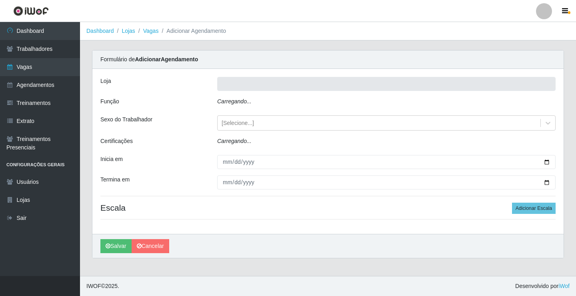
type input "Rede Econômico - Prata"
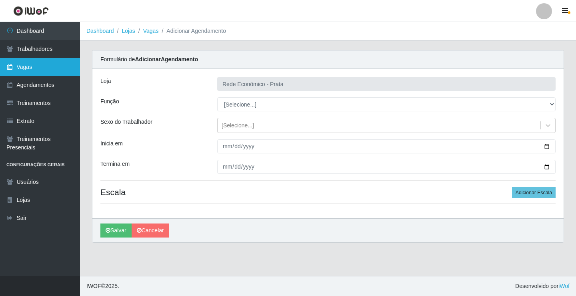
click at [61, 68] on link "Vagas" at bounding box center [40, 67] width 80 height 18
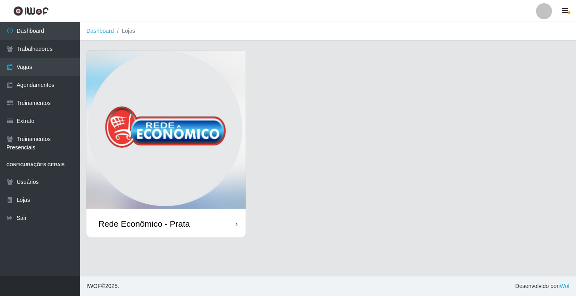
click at [187, 222] on div "Rede Econômico - Prata" at bounding box center [144, 223] width 92 height 10
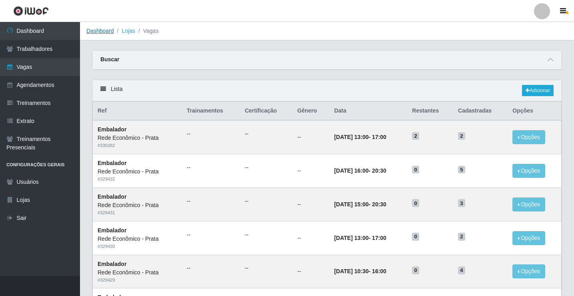
click at [105, 32] on link "Dashboard" at bounding box center [100, 31] width 28 height 6
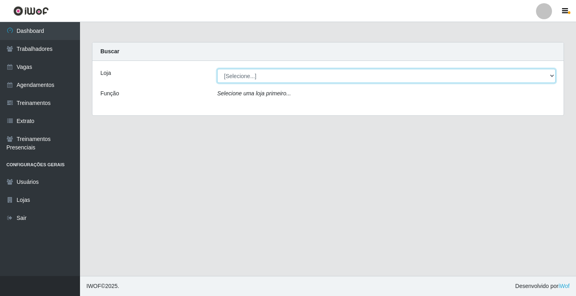
click at [239, 75] on select "[Selecione...] Rede Econômico - Prata" at bounding box center [386, 76] width 339 height 14
select select "192"
click at [217, 69] on select "[Selecione...] Rede Econômico - Prata" at bounding box center [386, 76] width 339 height 14
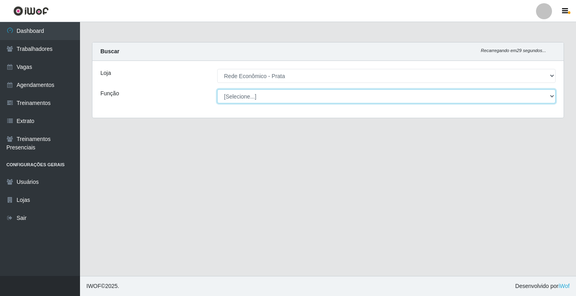
click at [240, 95] on select "[Selecione...] ASG ASG + ASG ++ Embalador Embalador + Embalador ++ Operador de …" at bounding box center [386, 96] width 339 height 14
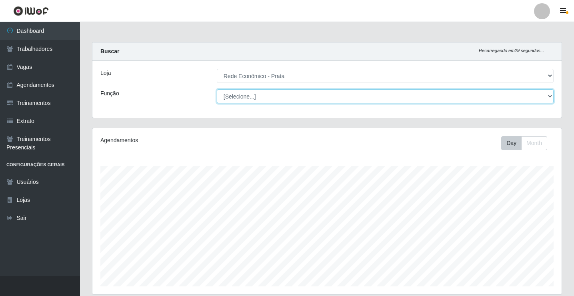
scroll to position [166, 469]
select select "1"
click at [217, 89] on select "[Selecione...] ASG ASG + ASG ++ Embalador Embalador + Embalador ++ Operador de …" at bounding box center [385, 96] width 337 height 14
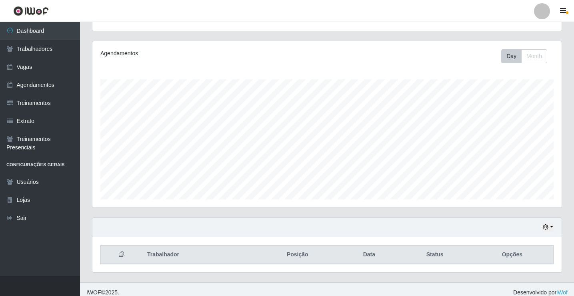
scroll to position [93, 0]
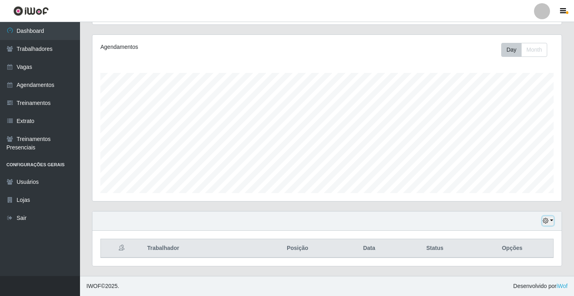
click at [551, 220] on button "button" at bounding box center [548, 220] width 11 height 9
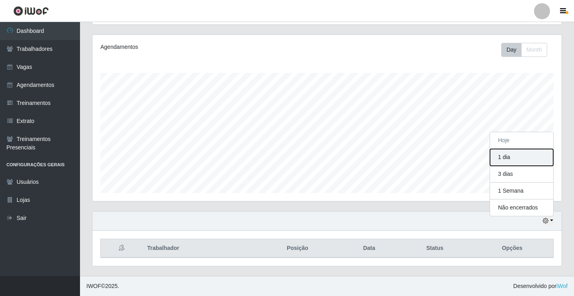
click at [509, 162] on button "1 dia" at bounding box center [521, 157] width 63 height 17
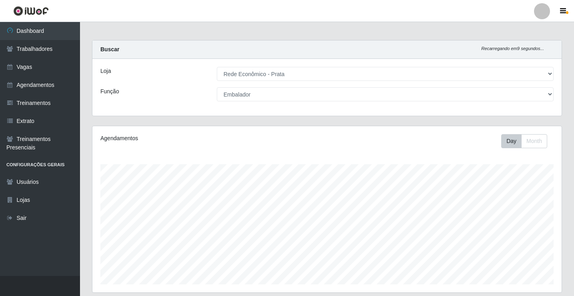
scroll to position [0, 0]
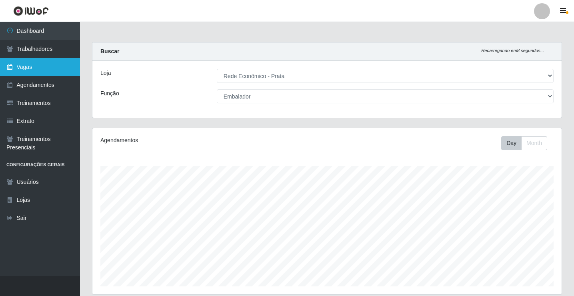
click at [54, 69] on link "Vagas" at bounding box center [40, 67] width 80 height 18
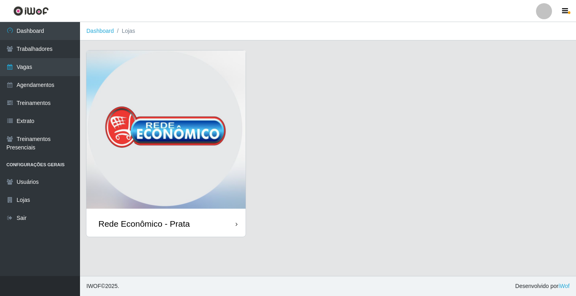
click at [206, 226] on div "Rede Econômico - Prata" at bounding box center [165, 223] width 159 height 26
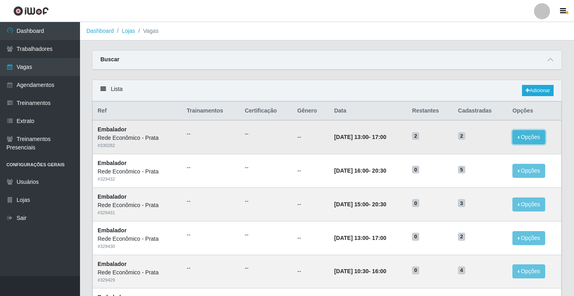
click at [523, 138] on button "Opções" at bounding box center [529, 137] width 33 height 14
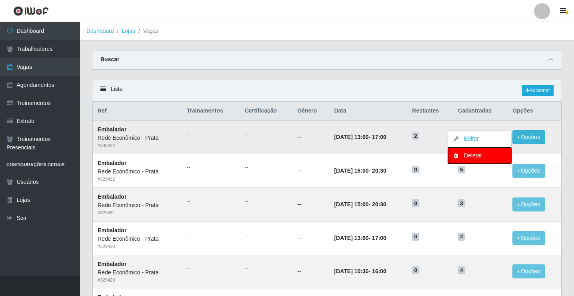
click at [481, 155] on div "Deletar" at bounding box center [479, 155] width 47 height 8
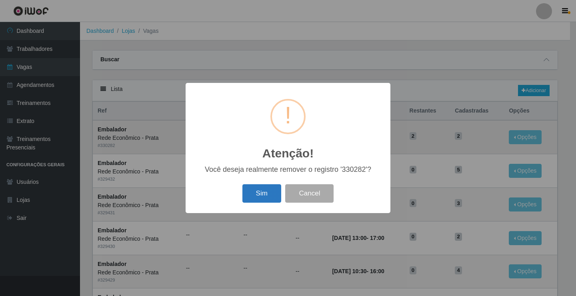
click at [266, 194] on button "Sim" at bounding box center [261, 193] width 39 height 19
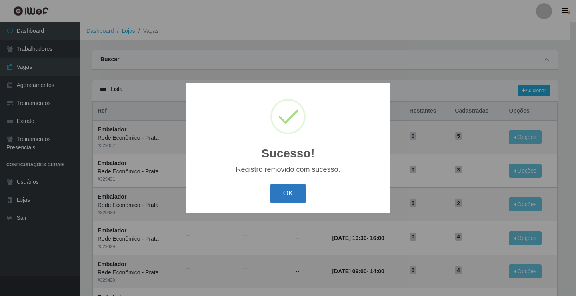
click at [286, 196] on button "OK" at bounding box center [288, 193] width 37 height 19
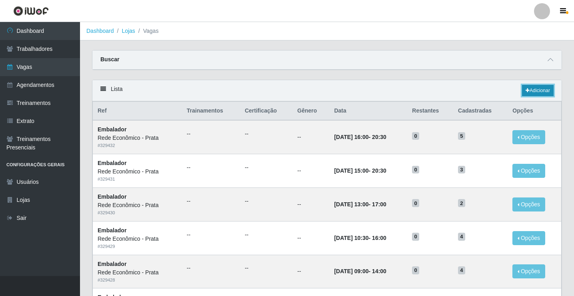
click at [543, 92] on link "Adicionar" at bounding box center [538, 90] width 32 height 11
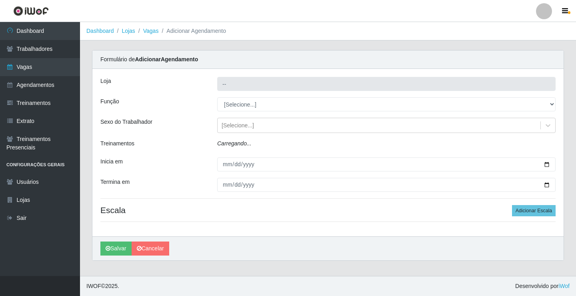
type input "Rede Econômico - Prata"
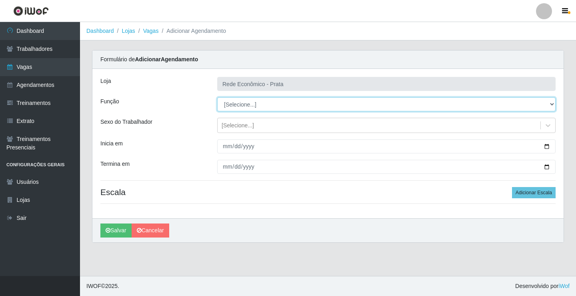
click at [234, 106] on select "[Selecione...] ASG ASG + ASG ++ Embalador Embalador + Embalador ++ Operador de …" at bounding box center [386, 104] width 339 height 14
select select "1"
click at [217, 97] on select "[Selecione...] ASG ASG + ASG ++ Embalador Embalador + Embalador ++ Operador de …" at bounding box center [386, 104] width 339 height 14
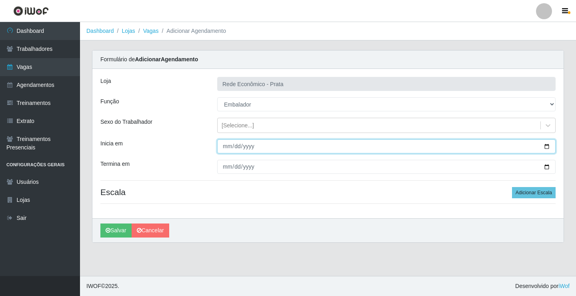
click at [547, 147] on input "Inicia em" at bounding box center [386, 146] width 339 height 14
type input "[DATE]"
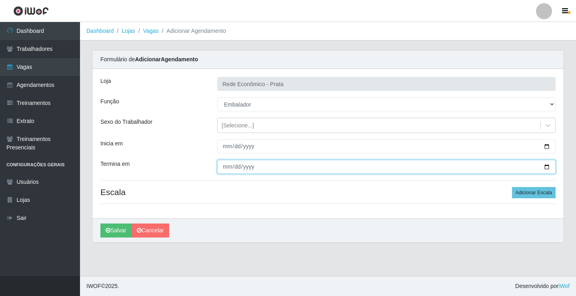
click at [549, 169] on input "Termina em" at bounding box center [386, 167] width 339 height 14
type input "[DATE]"
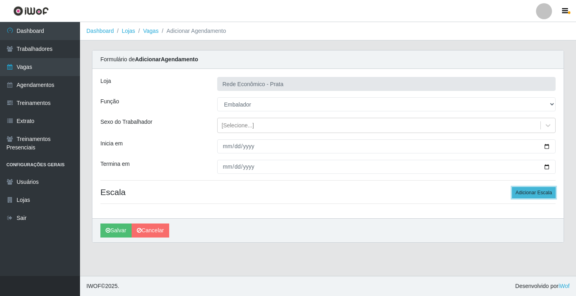
click at [542, 192] on button "Adicionar Escala" at bounding box center [534, 192] width 44 height 11
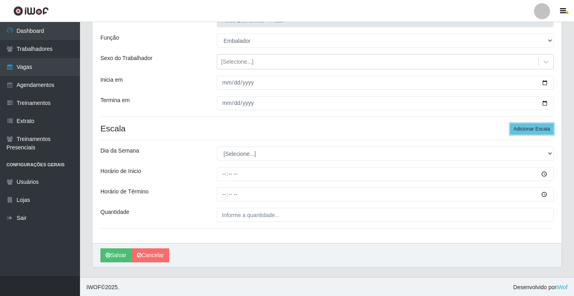
scroll to position [65, 0]
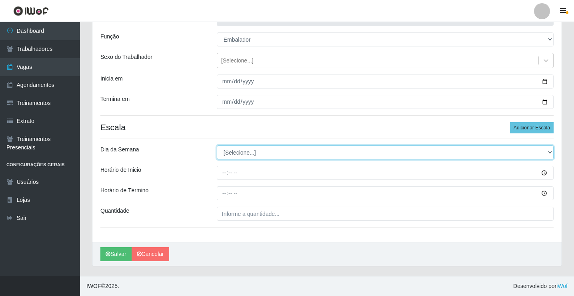
click at [245, 154] on select "[Selecione...] Segunda Terça Quarta Quinta Sexta Sábado Domingo" at bounding box center [385, 152] width 337 height 14
select select "1"
click at [217, 145] on select "[Selecione...] Segunda Terça Quarta Quinta Sexta Sábado Domingo" at bounding box center [385, 152] width 337 height 14
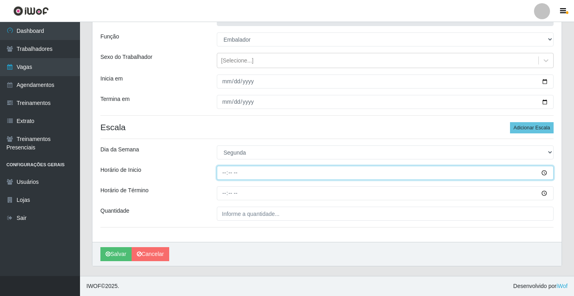
click at [224, 172] on input "Horário de Inicio" at bounding box center [385, 173] width 337 height 14
type input "07:00"
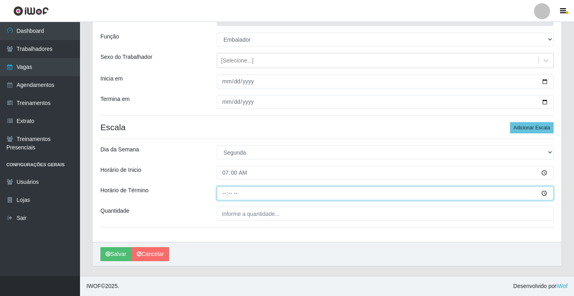
click at [224, 195] on input "Horário de Término" at bounding box center [385, 193] width 337 height 14
type input "12:00"
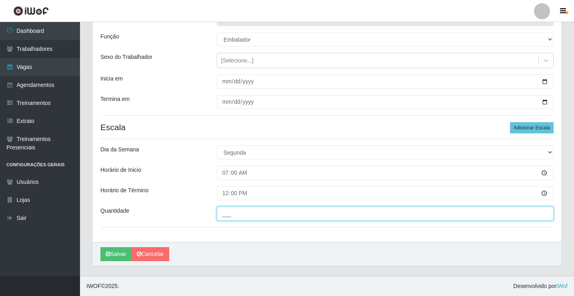
click at [233, 214] on input "___" at bounding box center [385, 213] width 337 height 14
type input "3__"
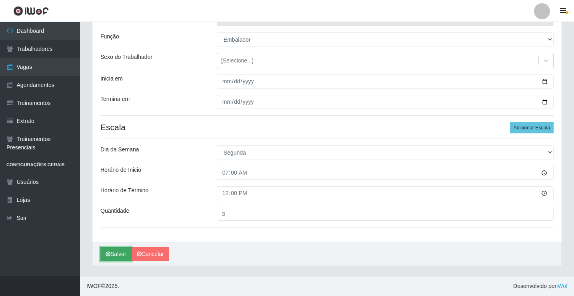
click at [114, 255] on button "Salvar" at bounding box center [115, 254] width 31 height 14
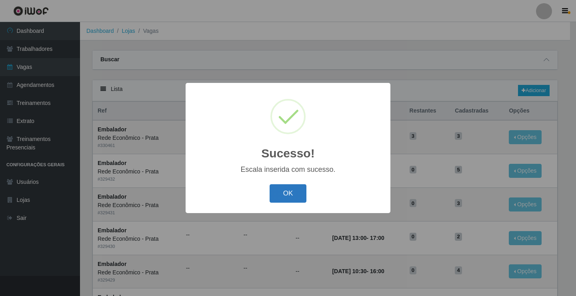
click at [281, 198] on button "OK" at bounding box center [288, 193] width 37 height 19
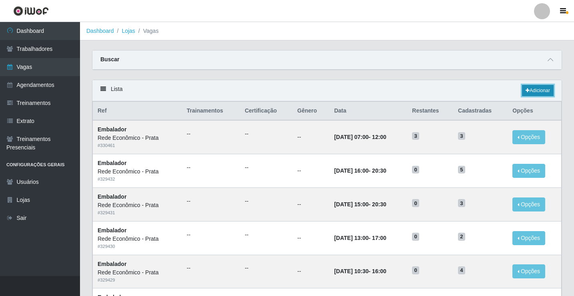
click at [527, 90] on icon at bounding box center [528, 90] width 4 height 5
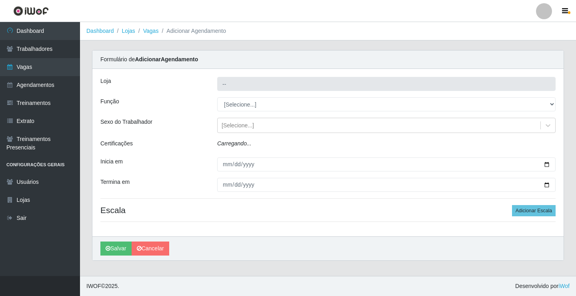
type input "Rede Econômico - Prata"
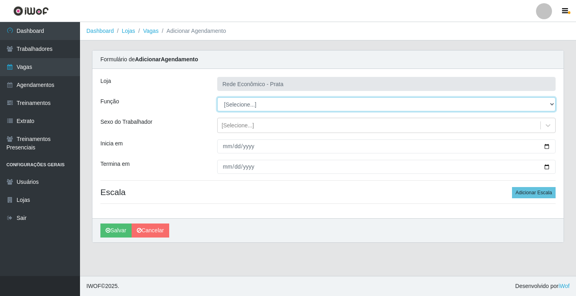
click at [243, 106] on select "[Selecione...] ASG ASG + ASG ++ Embalador Embalador + Embalador ++ Operador de …" at bounding box center [386, 104] width 339 height 14
select select "1"
click at [217, 97] on select "[Selecione...] ASG ASG + ASG ++ Embalador Embalador + Embalador ++ Operador de …" at bounding box center [386, 104] width 339 height 14
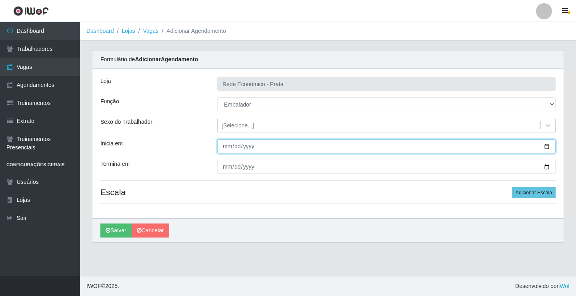
click at [549, 146] on input "Inicia em" at bounding box center [386, 146] width 339 height 14
type input "[DATE]"
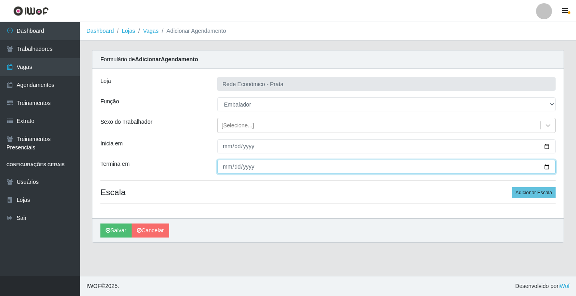
click at [546, 166] on input "Termina em" at bounding box center [386, 167] width 339 height 14
type input "[DATE]"
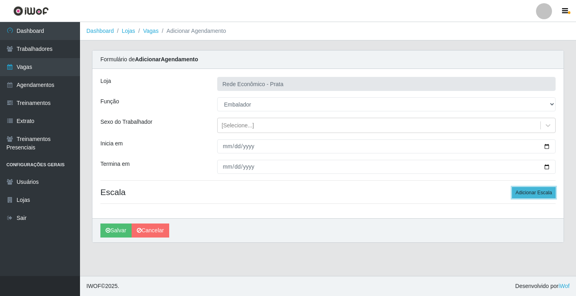
click at [545, 194] on button "Adicionar Escala" at bounding box center [534, 192] width 44 height 11
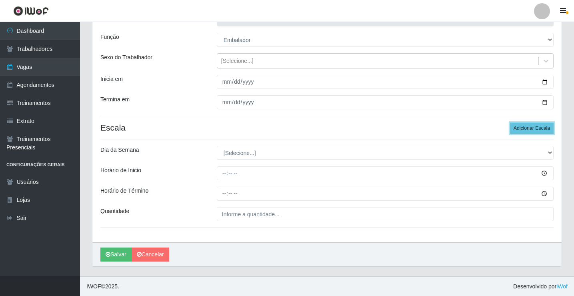
scroll to position [65, 0]
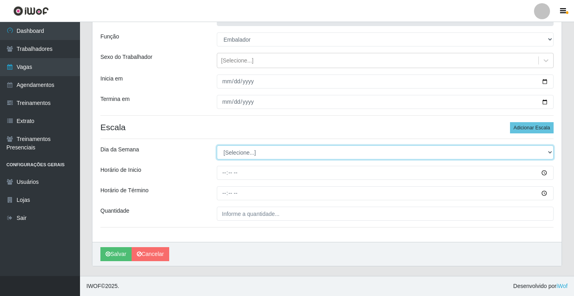
click at [236, 153] on select "[Selecione...] Segunda Terça Quarta Quinta Sexta Sábado Domingo" at bounding box center [385, 152] width 337 height 14
select select "1"
click at [217, 145] on select "[Selecione...] Segunda Terça Quarta Quinta Sexta Sábado Domingo" at bounding box center [385, 152] width 337 height 14
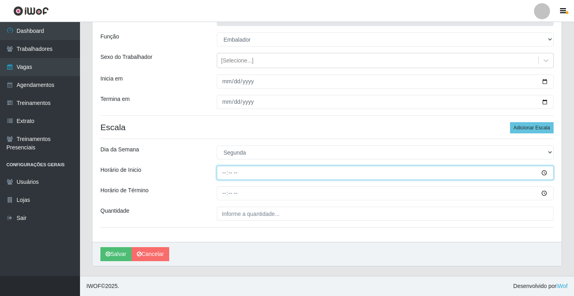
click at [224, 173] on input "Horário de Inicio" at bounding box center [385, 173] width 337 height 14
type input "09:00"
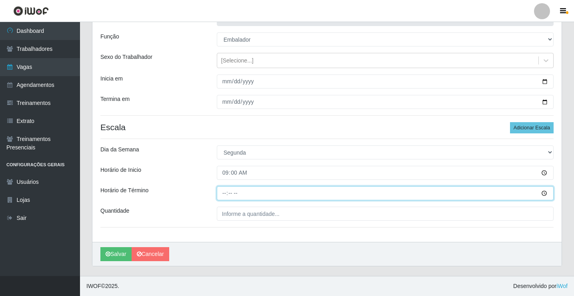
click at [223, 193] on input "Horário de Término" at bounding box center [385, 193] width 337 height 14
type input "14:00"
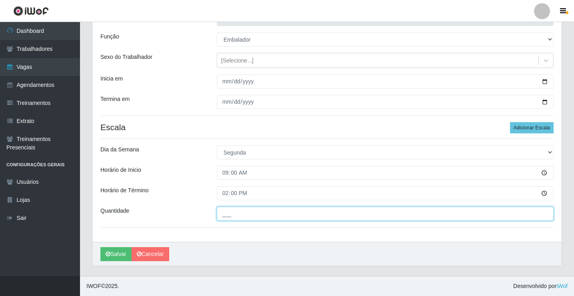
click at [236, 215] on input "___" at bounding box center [385, 213] width 337 height 14
type input "4__"
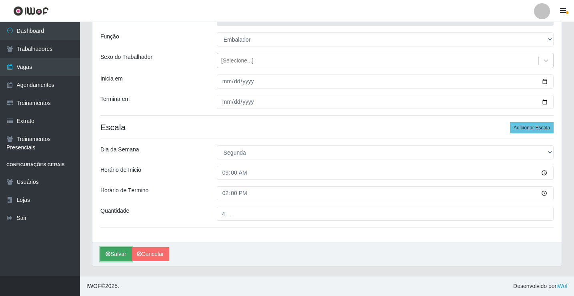
click at [116, 255] on button "Salvar" at bounding box center [115, 254] width 31 height 14
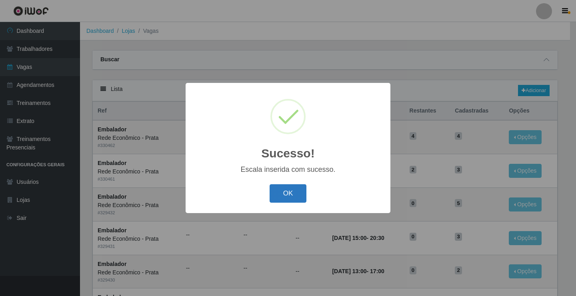
click at [284, 187] on button "OK" at bounding box center [288, 193] width 37 height 19
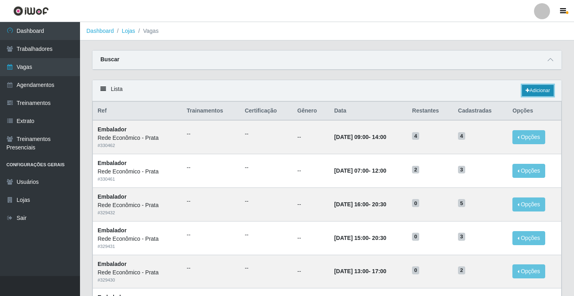
click at [539, 89] on link "Adicionar" at bounding box center [538, 90] width 32 height 11
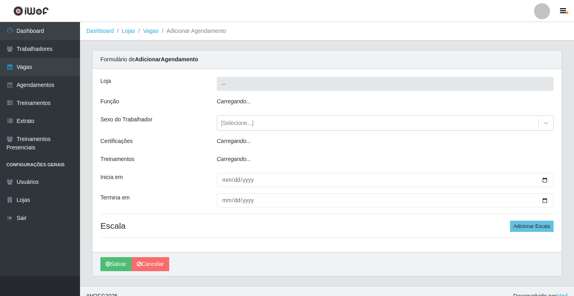
type input "Rede Econômico - Prata"
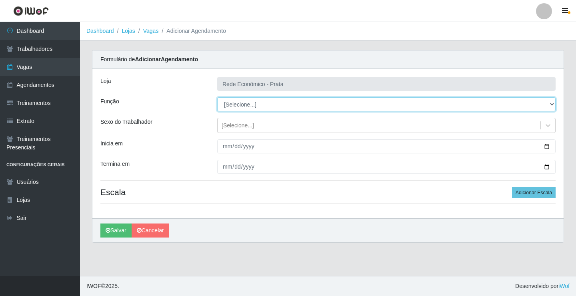
click at [244, 102] on select "[Selecione...] ASG ASG + ASG ++ Embalador Embalador + Embalador ++ Operador de …" at bounding box center [386, 104] width 339 height 14
select select "1"
click at [217, 97] on select "[Selecione...] ASG ASG + ASG ++ Embalador Embalador + Embalador ++ Operador de …" at bounding box center [386, 104] width 339 height 14
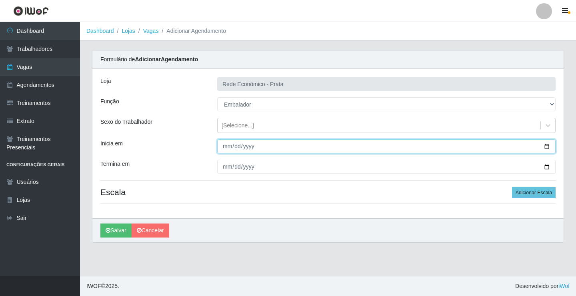
click at [549, 146] on input "Inicia em" at bounding box center [386, 146] width 339 height 14
type input "[DATE]"
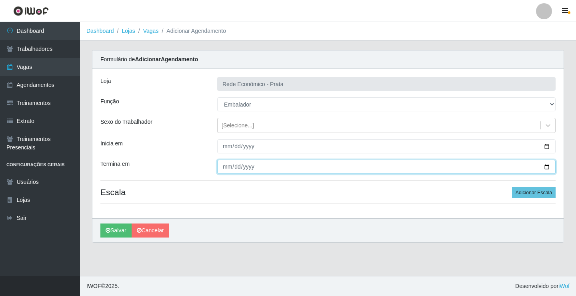
drag, startPoint x: 546, startPoint y: 164, endPoint x: 446, endPoint y: 189, distance: 103.4
click at [546, 166] on input "Termina em" at bounding box center [386, 167] width 339 height 14
type input "[DATE]"
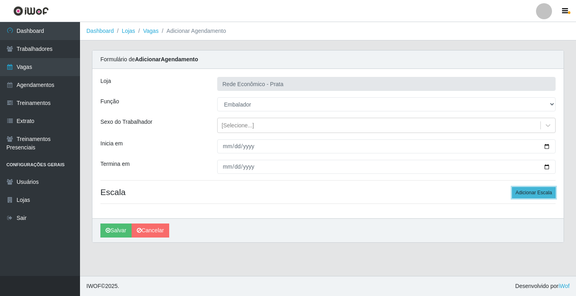
click at [533, 191] on button "Adicionar Escala" at bounding box center [534, 192] width 44 height 11
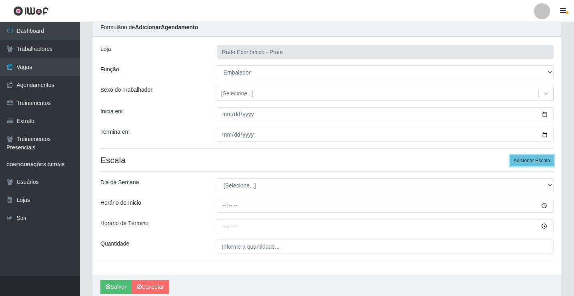
scroll to position [65, 0]
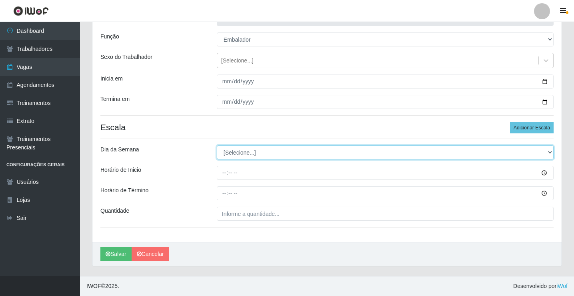
click at [237, 150] on select "[Selecione...] Segunda Terça Quarta Quinta Sexta Sábado Domingo" at bounding box center [385, 152] width 337 height 14
select select "1"
click at [217, 145] on select "[Selecione...] Segunda Terça Quarta Quinta Sexta Sábado Domingo" at bounding box center [385, 152] width 337 height 14
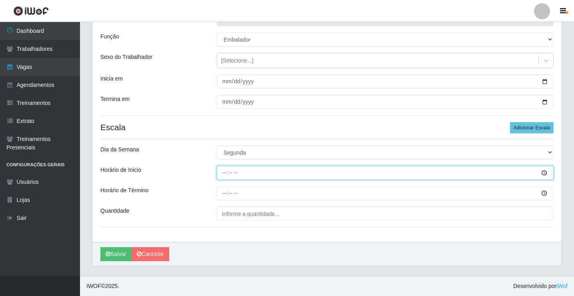
click at [226, 174] on input "Horário de Inicio" at bounding box center [385, 173] width 337 height 14
type input "13:00"
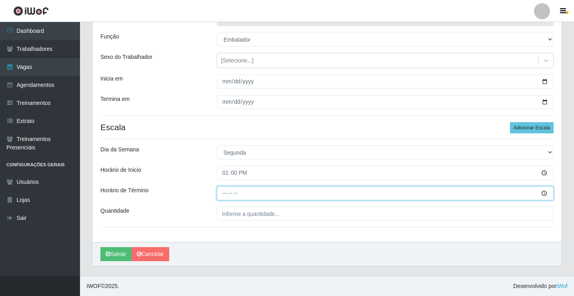
click at [228, 194] on input "Horário de Término" at bounding box center [385, 193] width 337 height 14
type input "17:00"
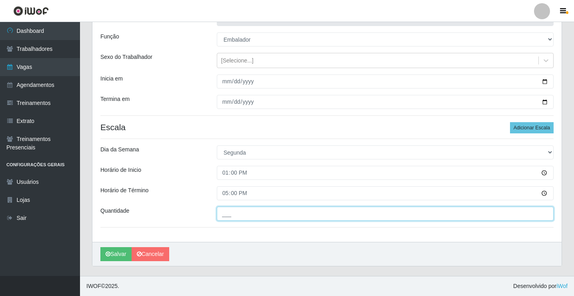
click at [232, 211] on input "___" at bounding box center [385, 213] width 337 height 14
type input "2__"
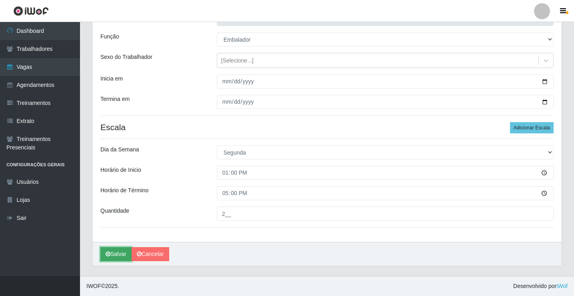
click at [122, 251] on button "Salvar" at bounding box center [115, 254] width 31 height 14
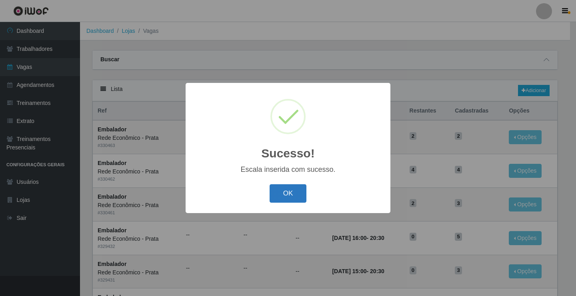
click at [284, 200] on button "OK" at bounding box center [288, 193] width 37 height 19
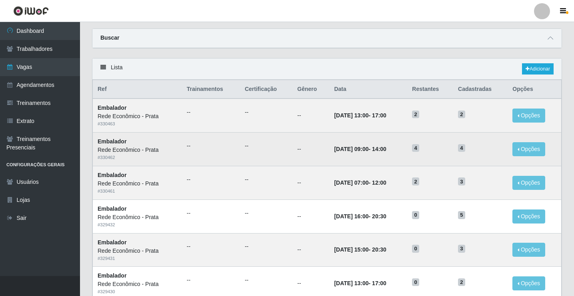
scroll to position [40, 0]
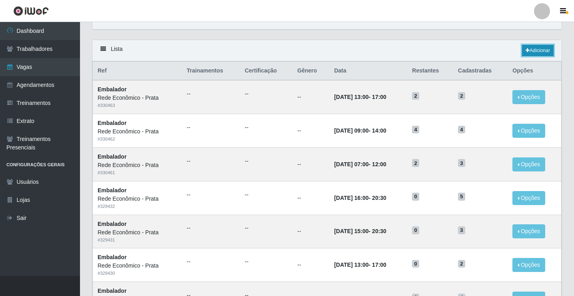
click at [543, 50] on link "Adicionar" at bounding box center [538, 50] width 32 height 11
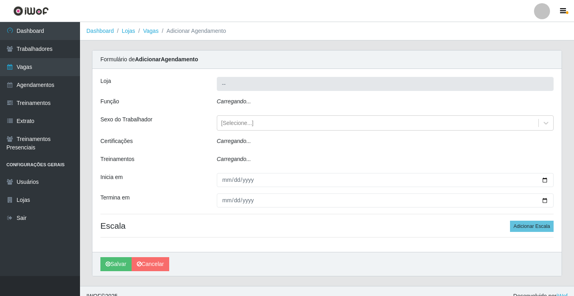
type input "Rede Econômico - Prata"
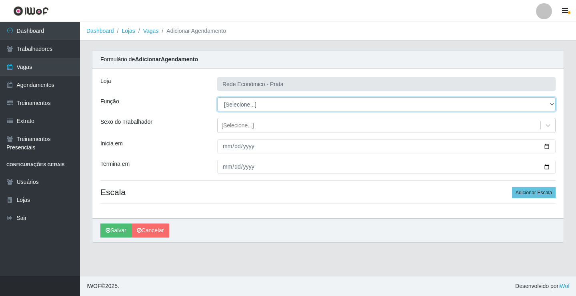
click at [239, 105] on select "[Selecione...] ASG ASG + ASG ++ Embalador Embalador + Embalador ++ Operador de …" at bounding box center [386, 104] width 339 height 14
select select "1"
click at [217, 97] on select "[Selecione...] ASG ASG + ASG ++ Embalador Embalador + Embalador ++ Operador de …" at bounding box center [386, 104] width 339 height 14
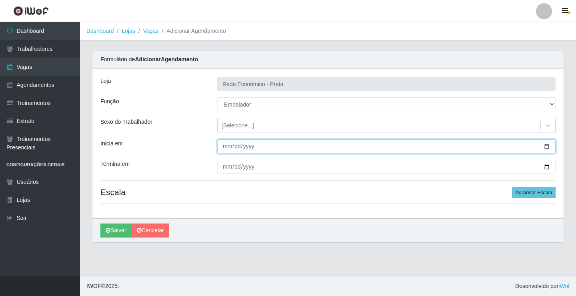
click at [547, 146] on input "Inicia em" at bounding box center [386, 146] width 339 height 14
type input "[DATE]"
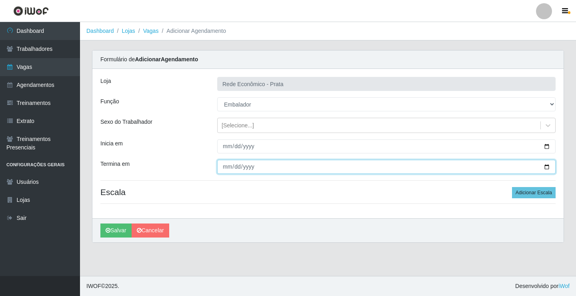
click at [549, 167] on input "Termina em" at bounding box center [386, 167] width 339 height 14
type input "[DATE]"
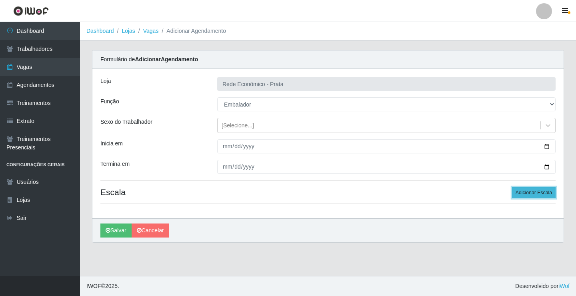
click at [536, 193] on button "Adicionar Escala" at bounding box center [534, 192] width 44 height 11
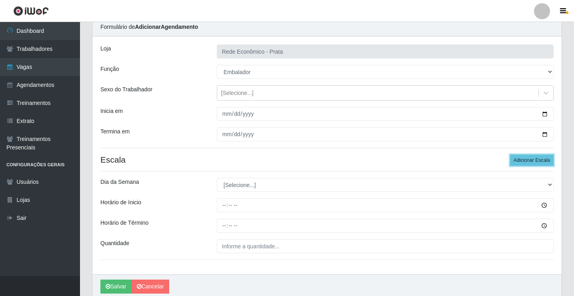
scroll to position [65, 0]
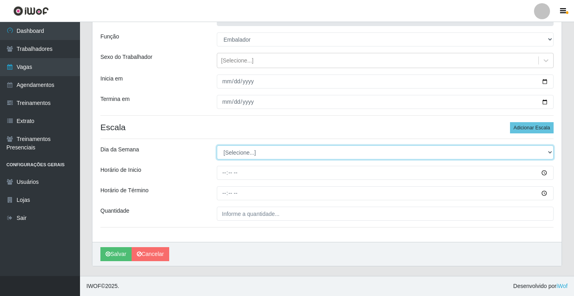
click at [244, 150] on select "[Selecione...] Segunda Terça Quarta Quinta Sexta Sábado Domingo" at bounding box center [385, 152] width 337 height 14
select select "1"
click at [217, 145] on select "[Selecione...] Segunda Terça Quarta Quinta Sexta Sábado Domingo" at bounding box center [385, 152] width 337 height 14
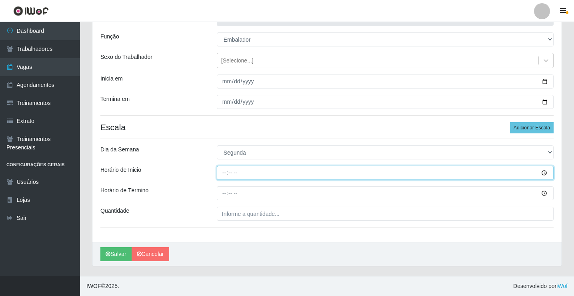
click at [225, 173] on input "Horário de Inicio" at bounding box center [385, 173] width 337 height 14
type input "15:00"
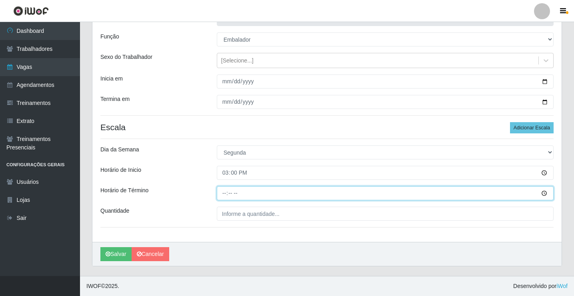
click at [226, 194] on input "Horário de Término" at bounding box center [385, 193] width 337 height 14
type input "20:30"
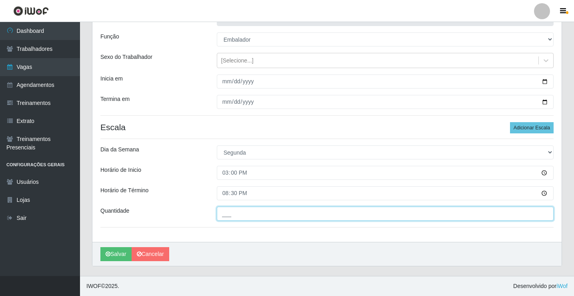
click at [239, 210] on input "___" at bounding box center [385, 213] width 337 height 14
type input "3__"
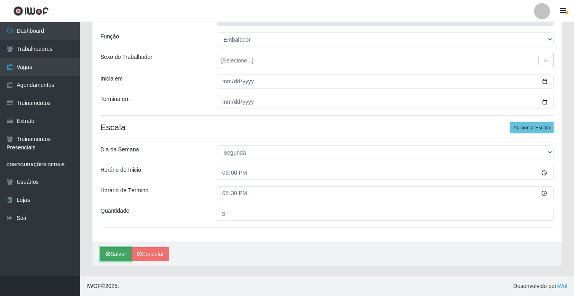
click at [125, 256] on button "Salvar" at bounding box center [115, 254] width 31 height 14
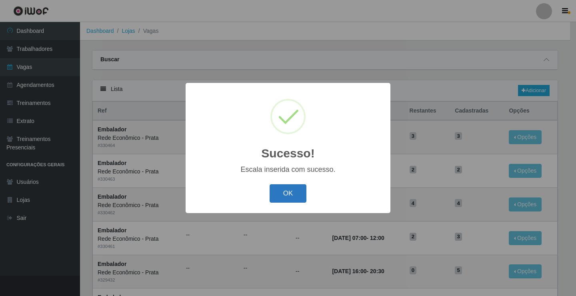
click at [285, 191] on button "OK" at bounding box center [288, 193] width 37 height 19
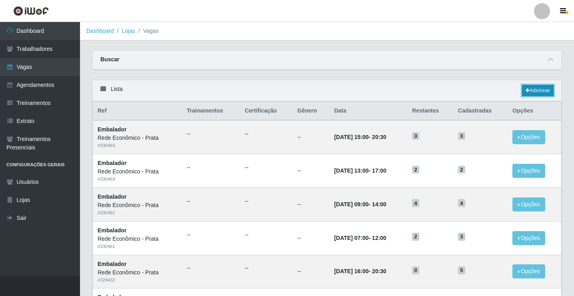
click at [541, 89] on link "Adicionar" at bounding box center [538, 90] width 32 height 11
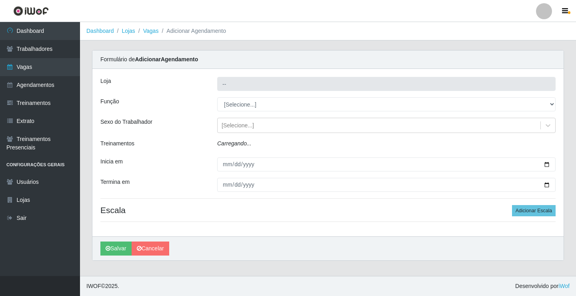
type input "Rede Econômico - Prata"
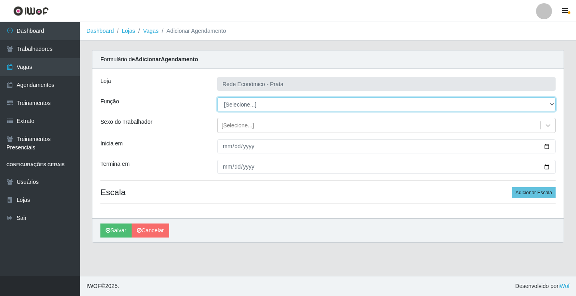
click at [240, 102] on select "[Selecione...] ASG ASG + ASG ++ Embalador Embalador + Embalador ++ Operador de …" at bounding box center [386, 104] width 339 height 14
select select "1"
click at [217, 97] on select "[Selecione...] ASG ASG + ASG ++ Embalador Embalador + Embalador ++ Operador de …" at bounding box center [386, 104] width 339 height 14
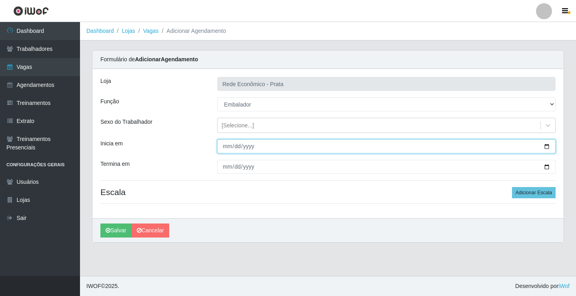
click at [549, 146] on input "Inicia em" at bounding box center [386, 146] width 339 height 14
type input "[DATE]"
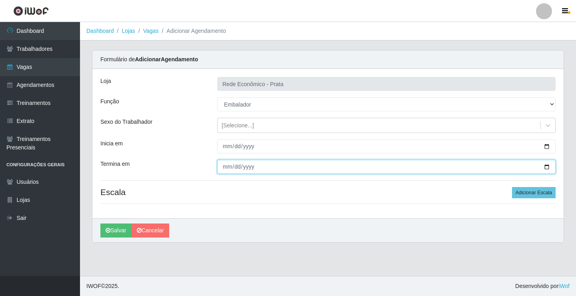
click at [548, 167] on input "Termina em" at bounding box center [386, 167] width 339 height 14
type input "[DATE]"
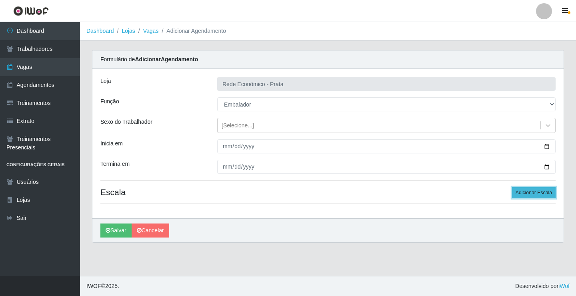
click at [535, 190] on button "Adicionar Escala" at bounding box center [534, 192] width 44 height 11
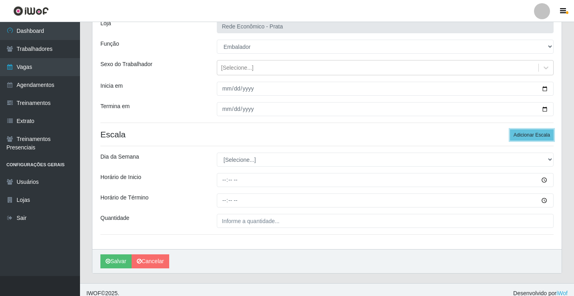
scroll to position [65, 0]
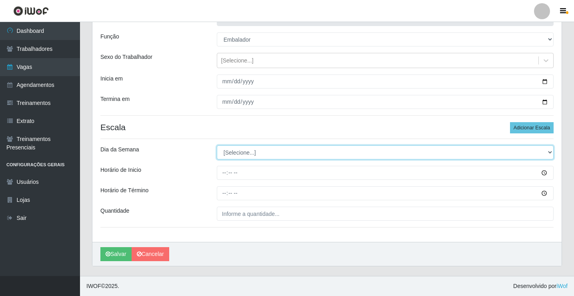
click at [240, 150] on select "[Selecione...] Segunda Terça Quarta Quinta Sexta Sábado Domingo" at bounding box center [385, 152] width 337 height 14
select select "1"
click at [217, 145] on select "[Selecione...] Segunda Terça Quarta Quinta Sexta Sábado Domingo" at bounding box center [385, 152] width 337 height 14
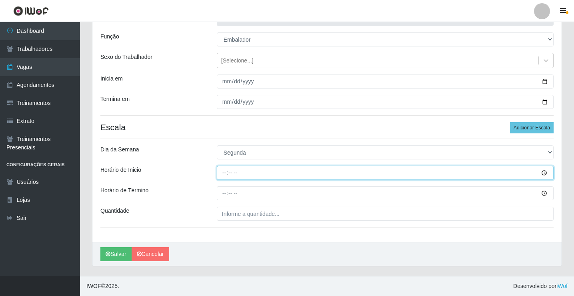
click at [224, 174] on input "Horário de Inicio" at bounding box center [385, 173] width 337 height 14
type input "16:00"
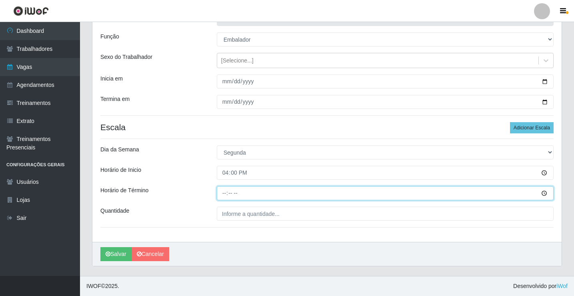
click at [223, 194] on input "Horário de Término" at bounding box center [385, 193] width 337 height 14
type input "20:30"
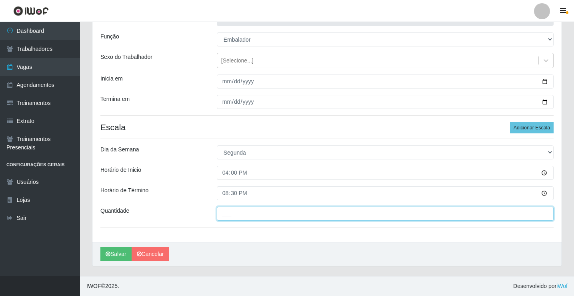
click at [236, 214] on input "___" at bounding box center [385, 213] width 337 height 14
type input "3__"
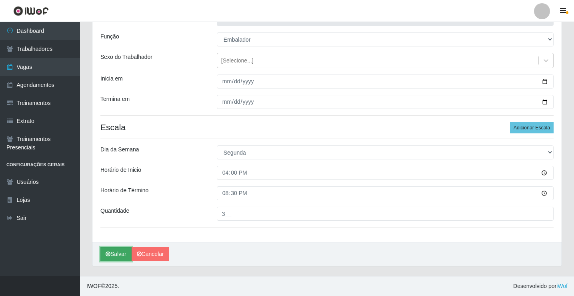
click at [121, 254] on button "Salvar" at bounding box center [115, 254] width 31 height 14
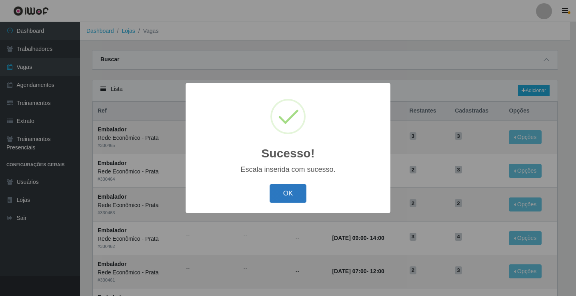
click at [284, 202] on button "OK" at bounding box center [288, 193] width 37 height 19
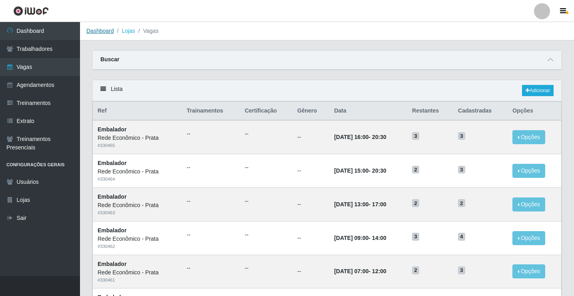
click at [103, 32] on link "Dashboard" at bounding box center [100, 31] width 28 height 6
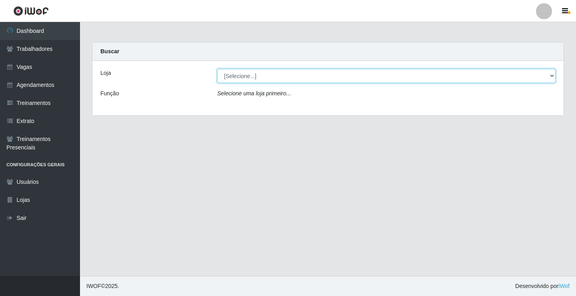
click at [246, 77] on select "[Selecione...] Rede Econômico - Prata" at bounding box center [386, 76] width 339 height 14
select select "192"
click at [217, 69] on select "[Selecione...] Rede Econômico - Prata" at bounding box center [386, 76] width 339 height 14
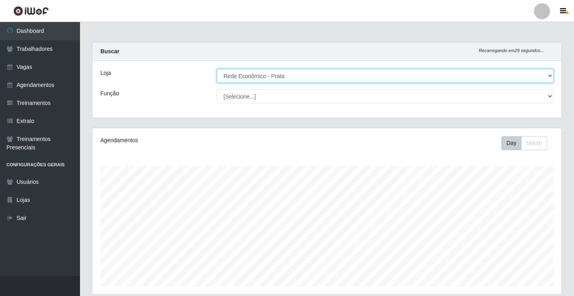
scroll to position [166, 469]
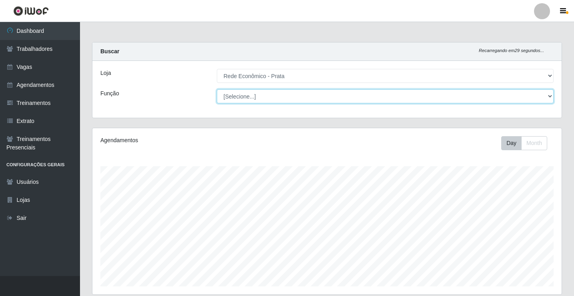
click at [237, 95] on select "[Selecione...] ASG ASG + ASG ++ Embalador Embalador + Embalador ++ Operador de …" at bounding box center [385, 96] width 337 height 14
select select "1"
click at [217, 89] on select "[Selecione...] ASG ASG + ASG ++ Embalador Embalador + Embalador ++ Operador de …" at bounding box center [385, 96] width 337 height 14
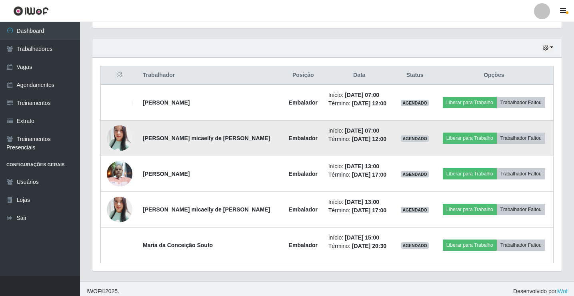
scroll to position [271, 0]
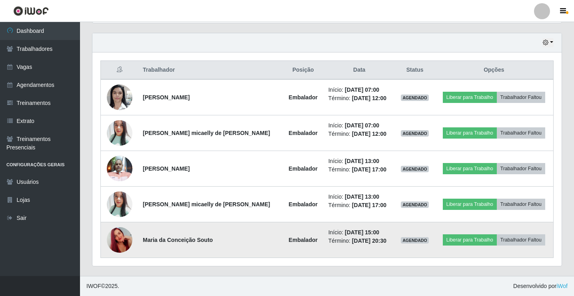
click at [118, 242] on img at bounding box center [120, 240] width 26 height 46
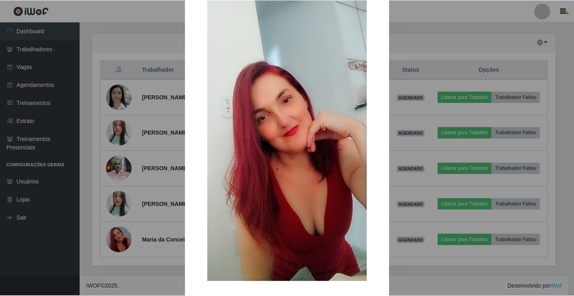
scroll to position [59, 0]
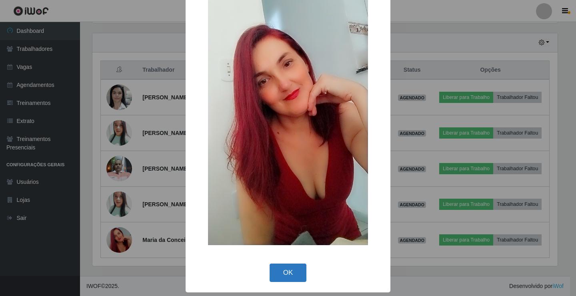
click at [291, 272] on button "OK" at bounding box center [288, 272] width 37 height 19
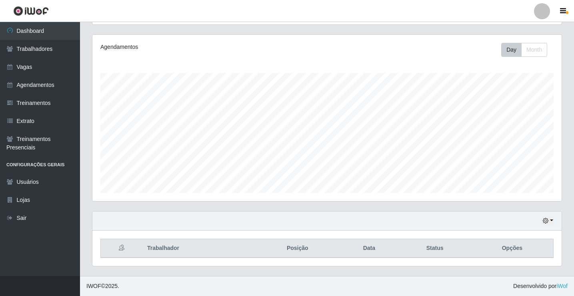
scroll to position [93, 0]
click at [552, 220] on button "button" at bounding box center [548, 220] width 11 height 9
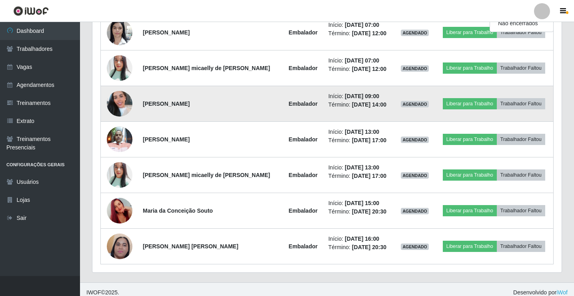
scroll to position [373, 0]
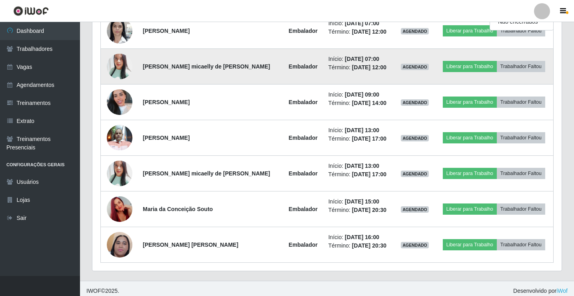
click at [121, 68] on img at bounding box center [120, 66] width 26 height 30
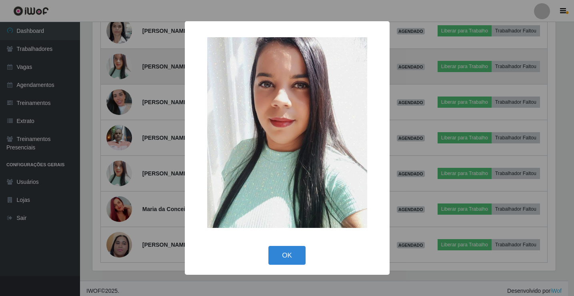
scroll to position [166, 465]
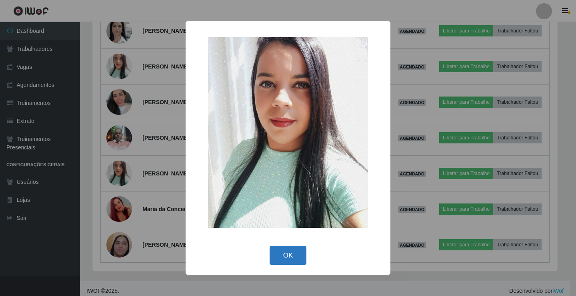
click at [291, 259] on button "OK" at bounding box center [288, 255] width 37 height 19
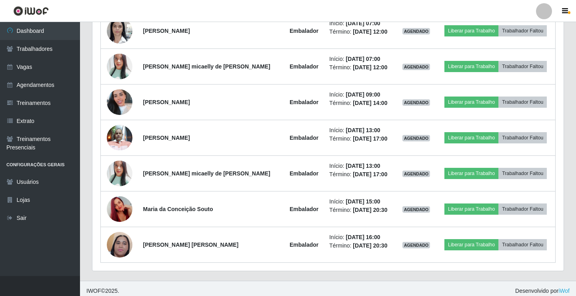
scroll to position [166, 469]
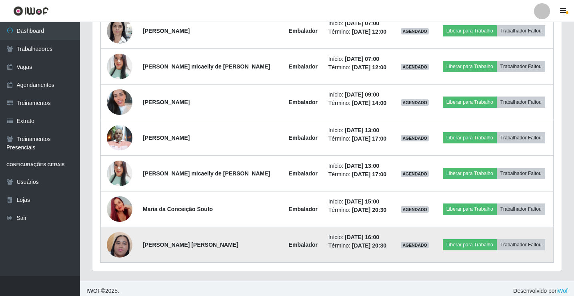
click at [115, 247] on img at bounding box center [120, 244] width 26 height 57
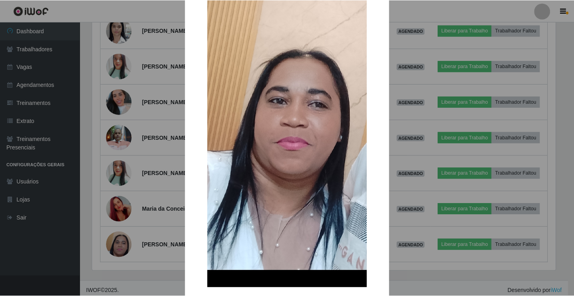
scroll to position [120, 0]
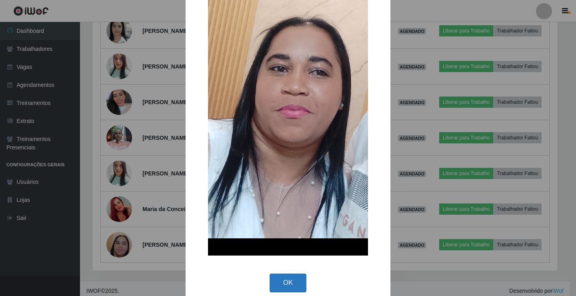
click at [283, 286] on button "OK" at bounding box center [288, 282] width 37 height 19
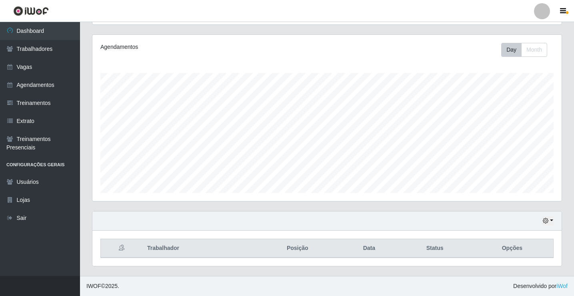
scroll to position [93, 0]
click at [9, 50] on icon at bounding box center [9, 49] width 7 height 6
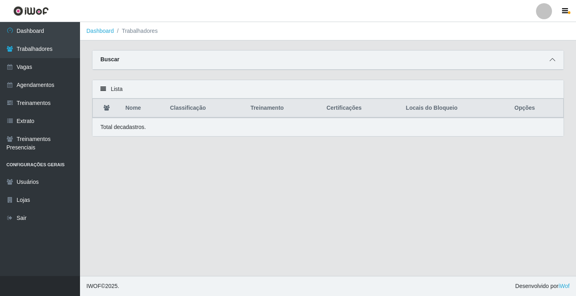
click at [551, 58] on span at bounding box center [553, 59] width 10 height 9
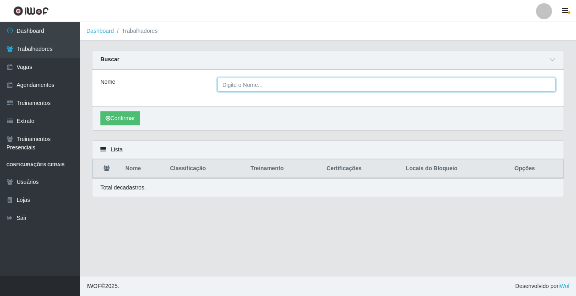
click at [236, 87] on input "Nome" at bounding box center [386, 85] width 339 height 14
type input "cha"
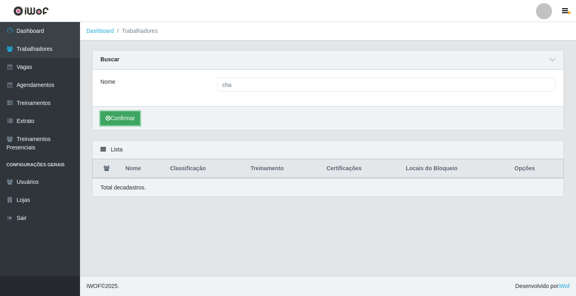
click at [125, 119] on button "Confirmar" at bounding box center [120, 118] width 40 height 14
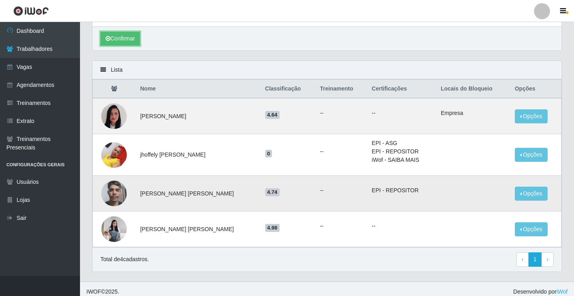
scroll to position [80, 0]
click at [115, 119] on img at bounding box center [114, 116] width 26 height 34
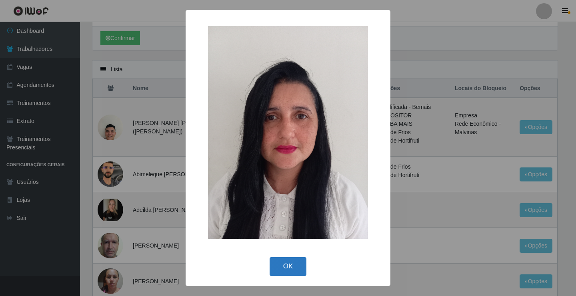
click at [280, 268] on button "OK" at bounding box center [288, 266] width 37 height 19
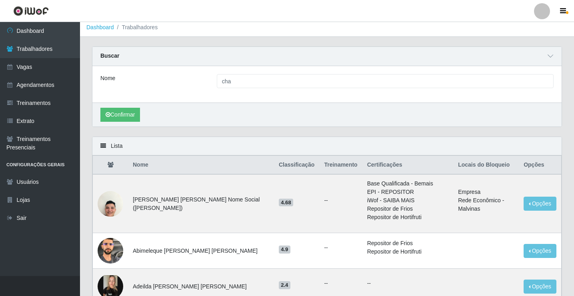
scroll to position [0, 0]
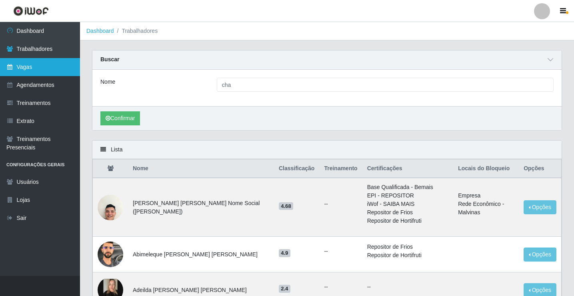
click at [31, 65] on link "Vagas" at bounding box center [40, 67] width 80 height 18
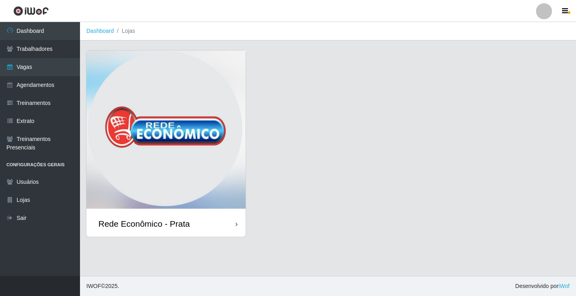
click at [106, 34] on link "Dashboard" at bounding box center [100, 31] width 28 height 6
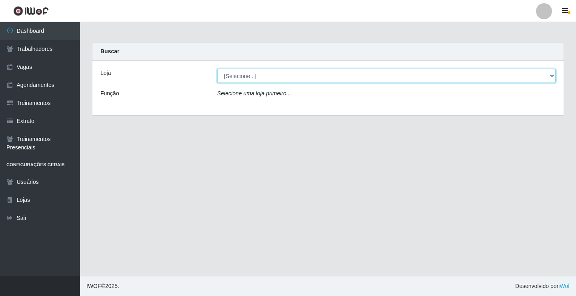
click at [236, 76] on select "[Selecione...] Rede Econômico - Prata" at bounding box center [386, 76] width 339 height 14
select select "192"
click at [217, 69] on select "[Selecione...] Rede Econômico - Prata" at bounding box center [386, 76] width 339 height 14
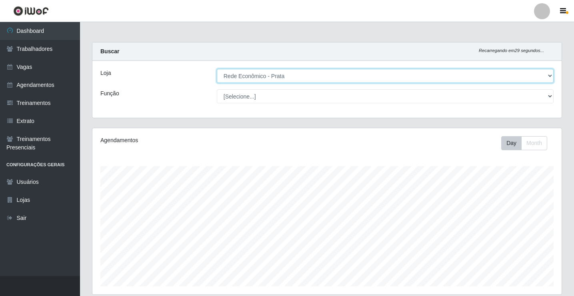
scroll to position [166, 469]
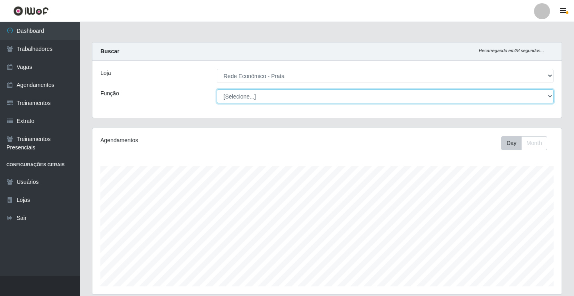
click at [244, 98] on select "[Selecione...] ASG ASG + ASG ++ Embalador Embalador + Embalador ++ Operador de …" at bounding box center [385, 96] width 337 height 14
select select "70"
click at [217, 89] on select "[Selecione...] ASG ASG + ASG ++ Embalador Embalador + Embalador ++ Operador de …" at bounding box center [385, 96] width 337 height 14
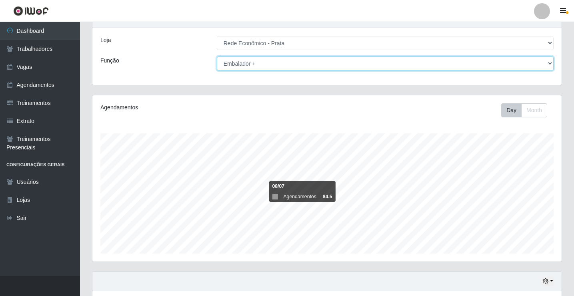
scroll to position [93, 0]
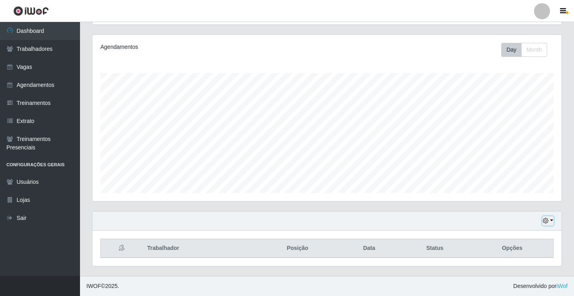
click at [553, 220] on button "button" at bounding box center [548, 220] width 11 height 9
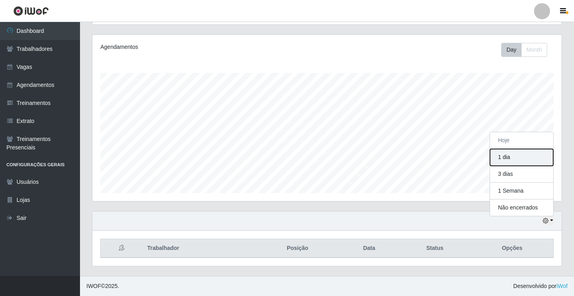
click at [522, 156] on button "1 dia" at bounding box center [521, 157] width 63 height 17
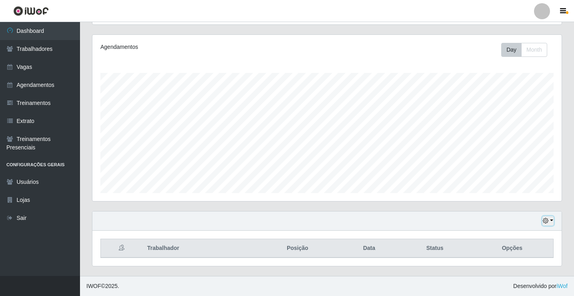
click at [550, 220] on button "button" at bounding box center [548, 220] width 11 height 9
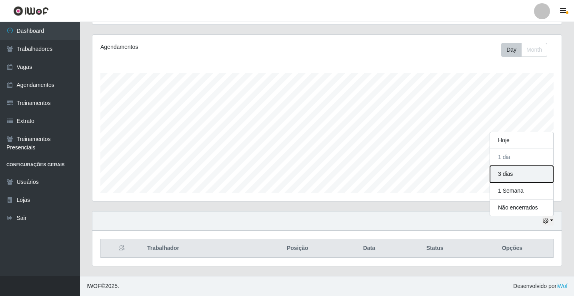
click at [514, 174] on button "3 dias" at bounding box center [521, 174] width 63 height 17
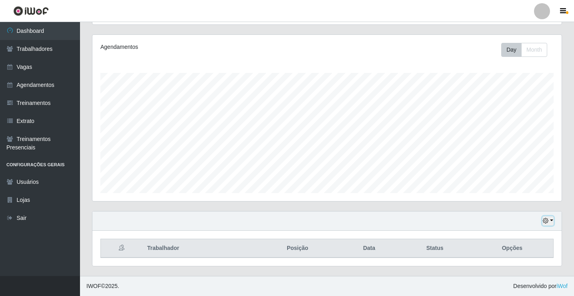
click at [553, 219] on button "button" at bounding box center [548, 220] width 11 height 9
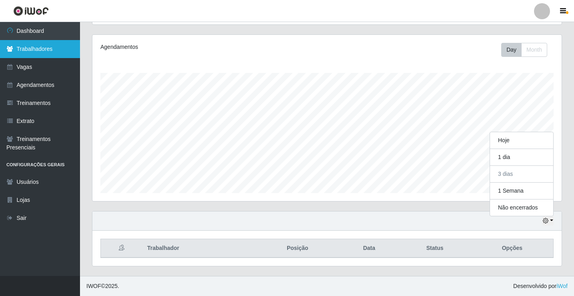
click at [35, 48] on link "Trabalhadores" at bounding box center [40, 49] width 80 height 18
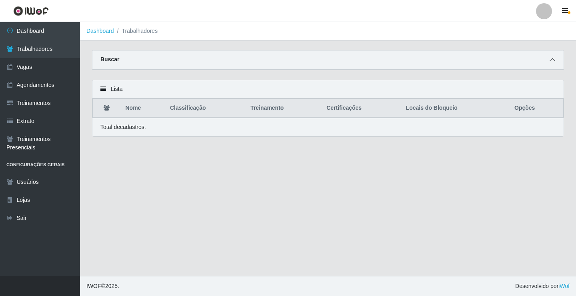
click at [554, 57] on span at bounding box center [553, 59] width 10 height 9
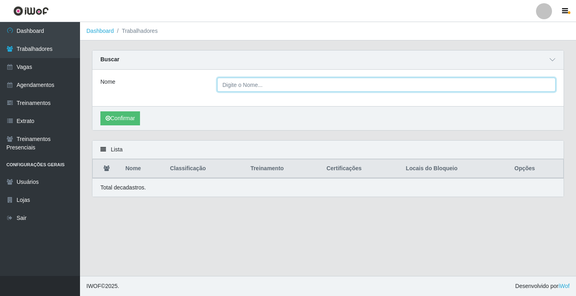
click at [233, 86] on input "Nome" at bounding box center [386, 85] width 339 height 14
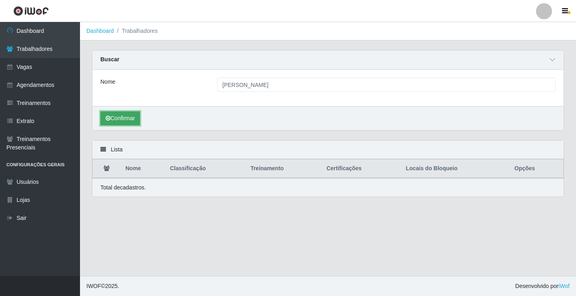
click at [127, 117] on button "Confirmar" at bounding box center [120, 118] width 40 height 14
click at [126, 117] on button "Confirmar" at bounding box center [120, 118] width 40 height 14
click at [114, 120] on button "Confirmar" at bounding box center [120, 118] width 40 height 14
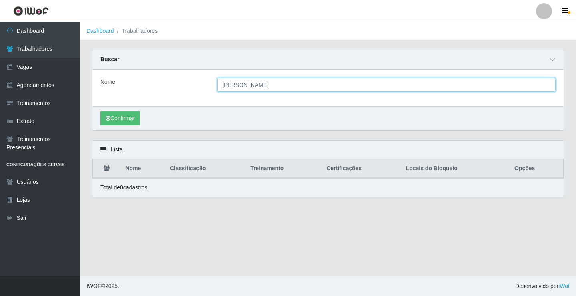
click at [238, 86] on input "[PERSON_NAME]" at bounding box center [386, 85] width 339 height 14
type input "[PERSON_NAME]"
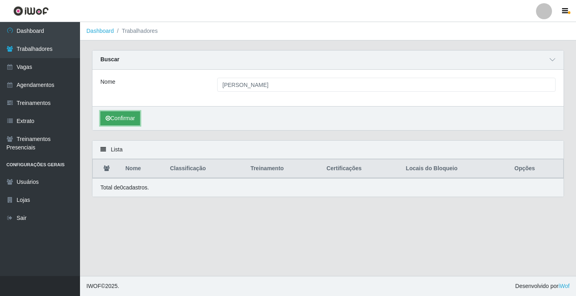
click at [120, 116] on button "Confirmar" at bounding box center [120, 118] width 40 height 14
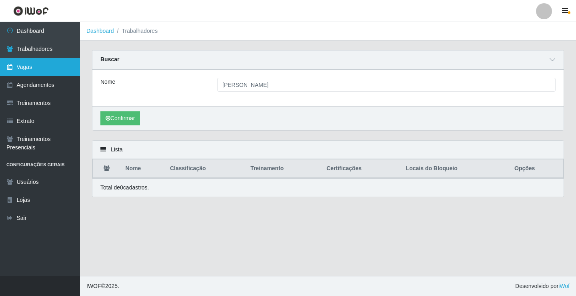
click at [62, 73] on link "Vagas" at bounding box center [40, 67] width 80 height 18
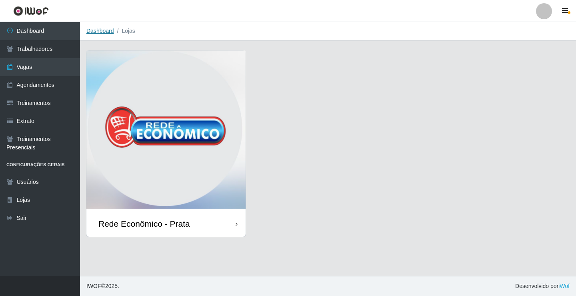
click at [102, 31] on link "Dashboard" at bounding box center [100, 31] width 28 height 6
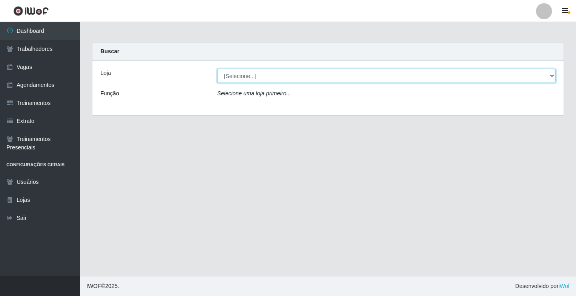
click at [246, 76] on select "[Selecione...] Rede Econômico - Prata" at bounding box center [386, 76] width 339 height 14
select select "192"
click at [217, 69] on select "[Selecione...] Rede Econômico - Prata" at bounding box center [386, 76] width 339 height 14
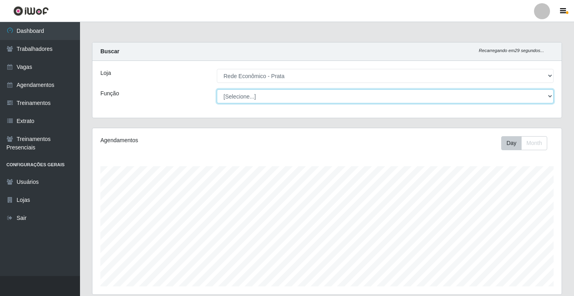
scroll to position [166, 469]
click at [238, 94] on select "[Selecione...] ASG ASG + ASG ++ Embalador Embalador + Embalador ++ Operador de …" at bounding box center [385, 96] width 337 height 14
select select "1"
click at [217, 89] on select "[Selecione...] ASG ASG + ASG ++ Embalador Embalador + Embalador ++ Operador de …" at bounding box center [385, 96] width 337 height 14
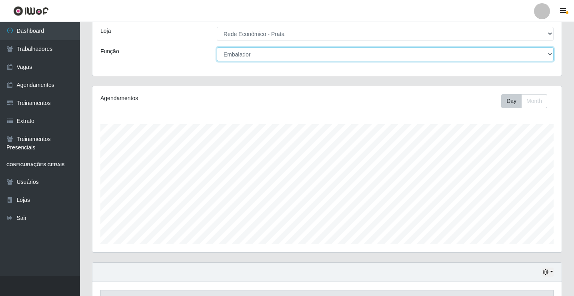
scroll to position [93, 0]
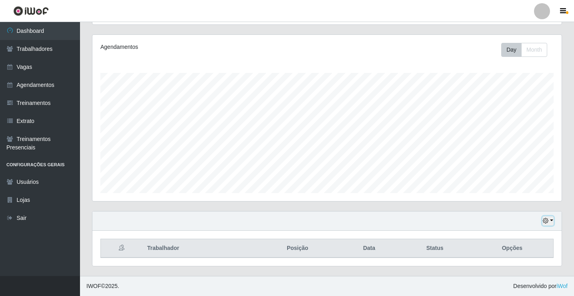
click at [551, 220] on button "button" at bounding box center [548, 220] width 11 height 9
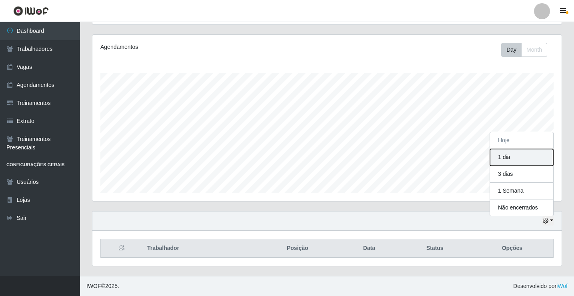
click at [532, 162] on button "1 dia" at bounding box center [521, 157] width 63 height 17
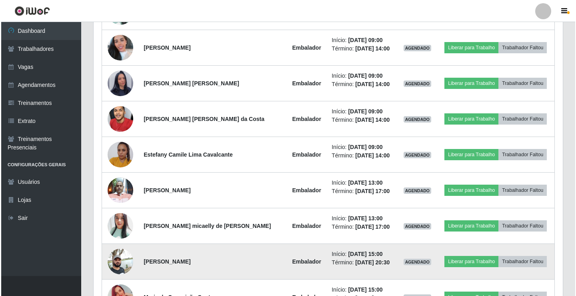
scroll to position [453, 0]
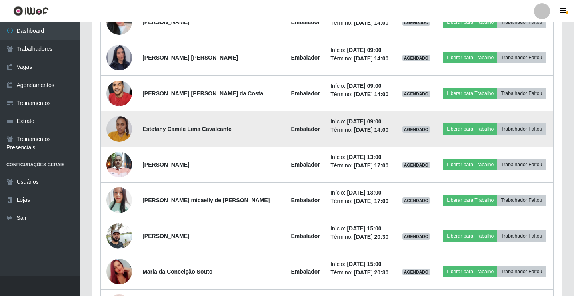
click at [120, 134] on img at bounding box center [119, 129] width 26 height 34
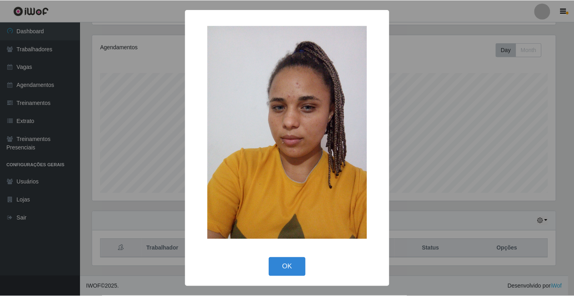
scroll to position [93, 0]
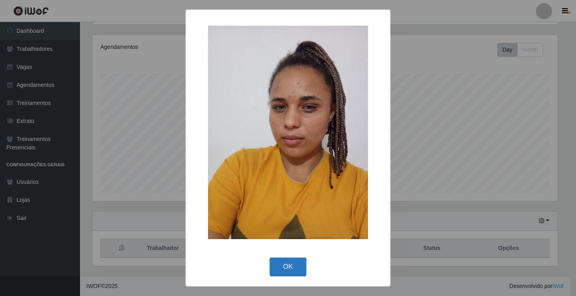
click at [285, 268] on button "OK" at bounding box center [288, 266] width 37 height 19
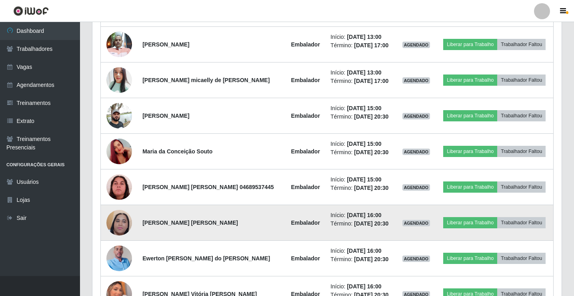
scroll to position [613, 0]
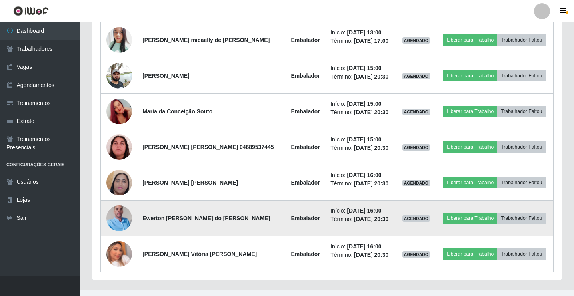
click at [123, 217] on img at bounding box center [119, 218] width 26 height 46
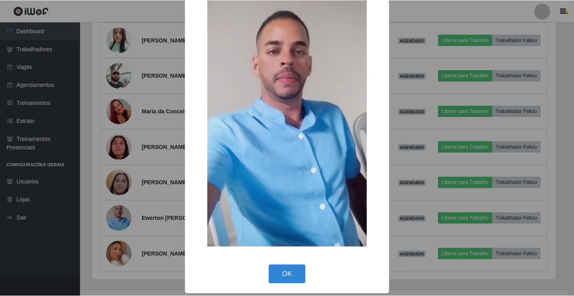
scroll to position [59, 0]
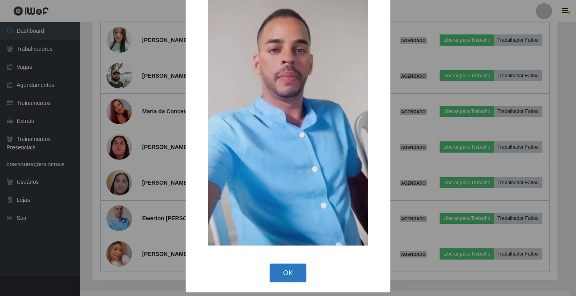
click at [282, 278] on button "OK" at bounding box center [288, 272] width 37 height 19
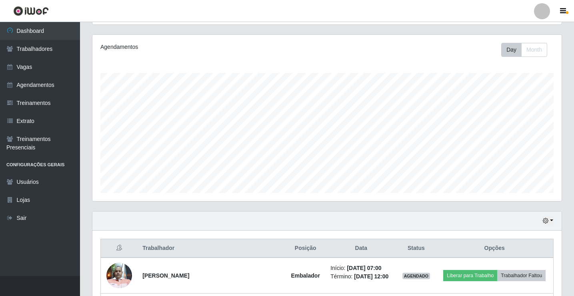
scroll to position [360, 0]
